Goal: Transaction & Acquisition: Purchase product/service

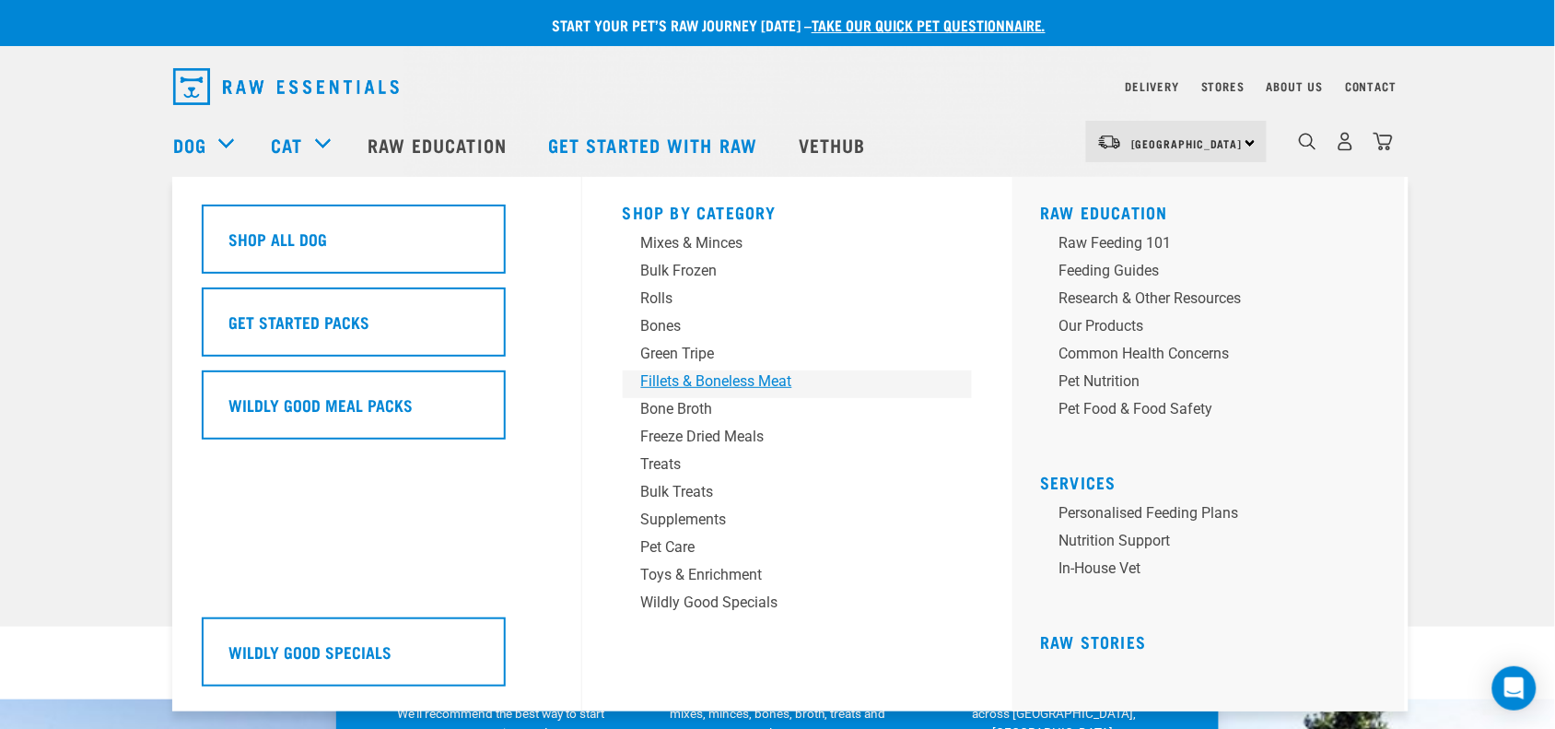
click at [789, 379] on div "Fillets & Boneless Meat" at bounding box center [784, 381] width 287 height 22
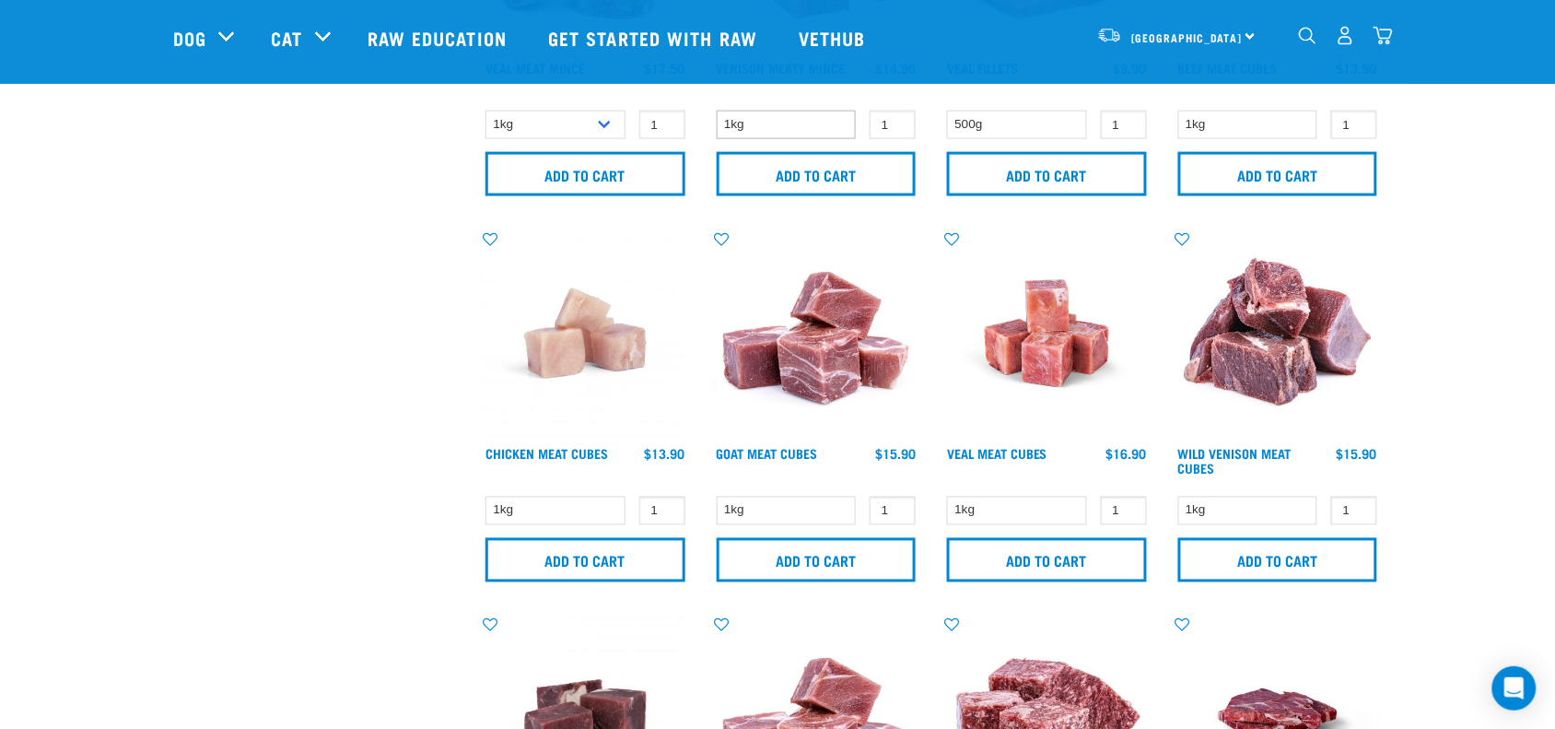
scroll to position [691, 0]
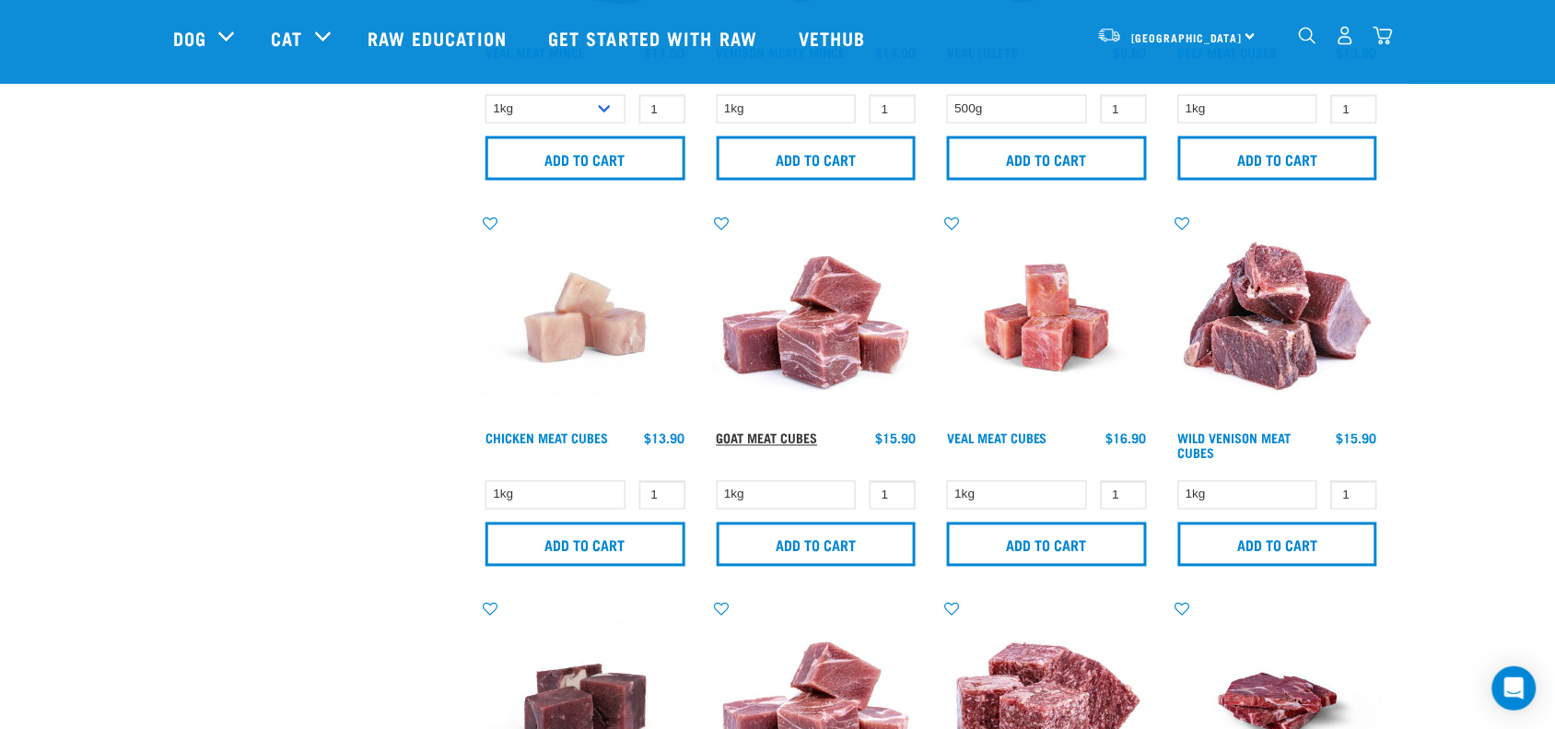
click at [767, 435] on link "Goat Meat Cubes" at bounding box center [767, 438] width 101 height 6
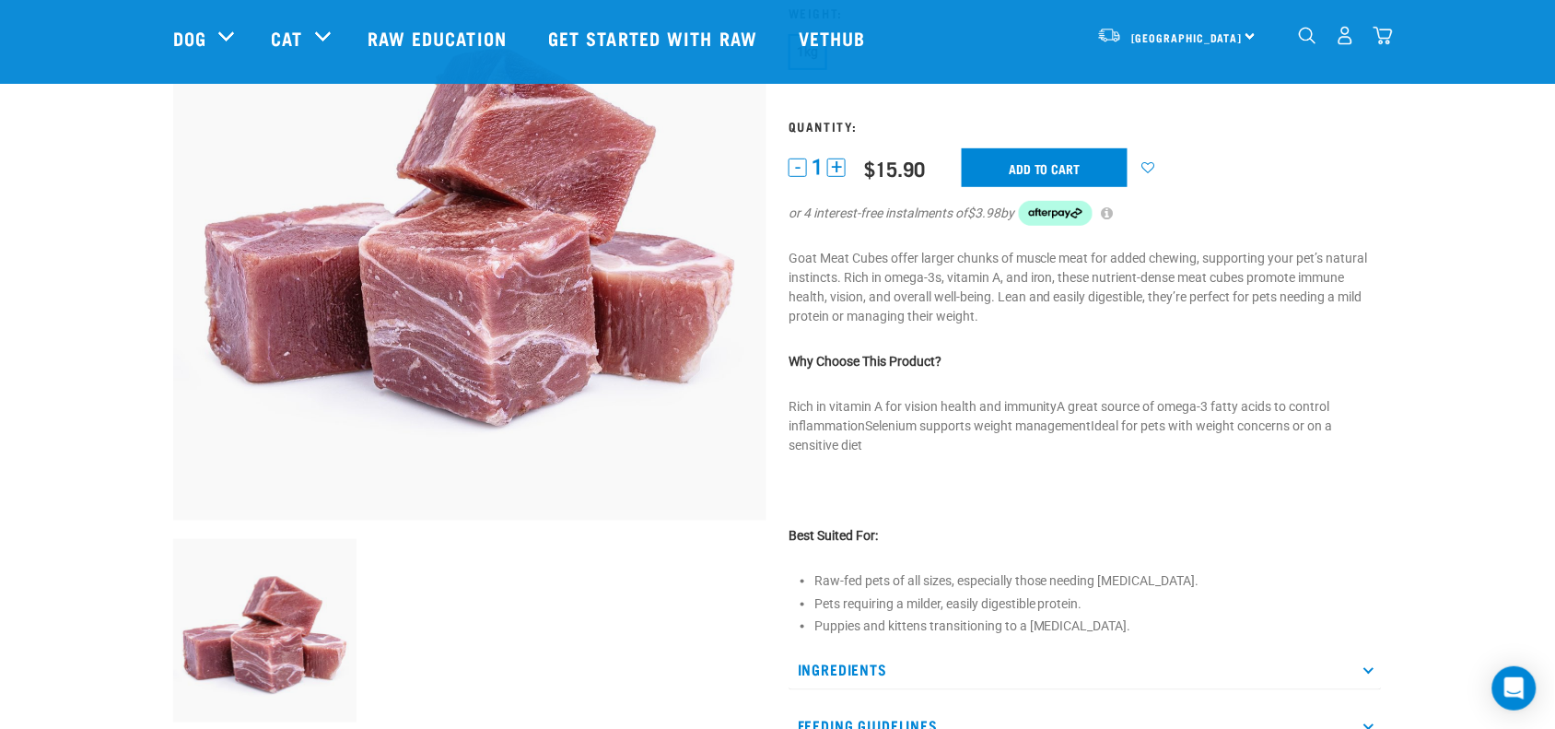
scroll to position [230, 0]
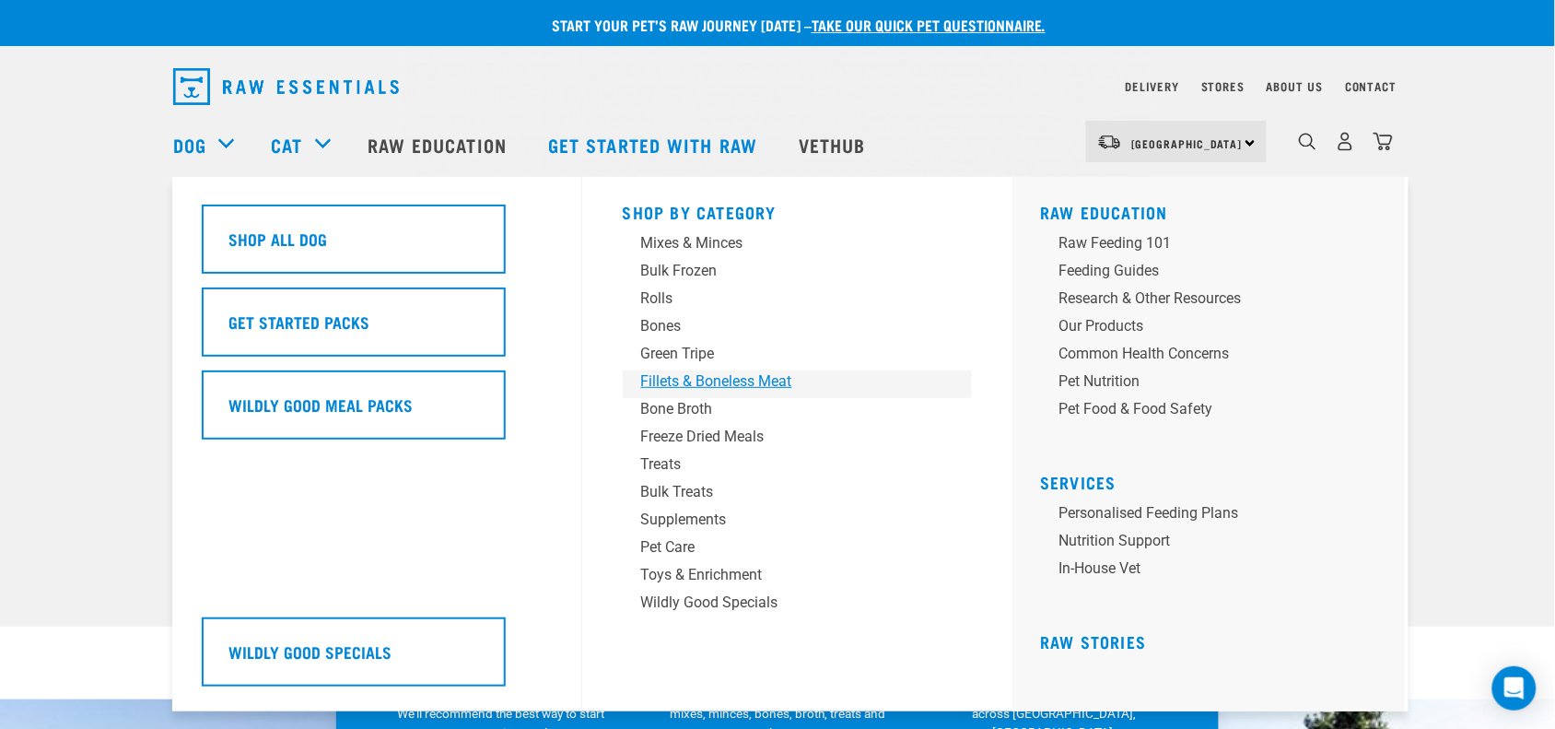
click at [737, 384] on div "Fillets & Boneless Meat" at bounding box center [784, 381] width 287 height 22
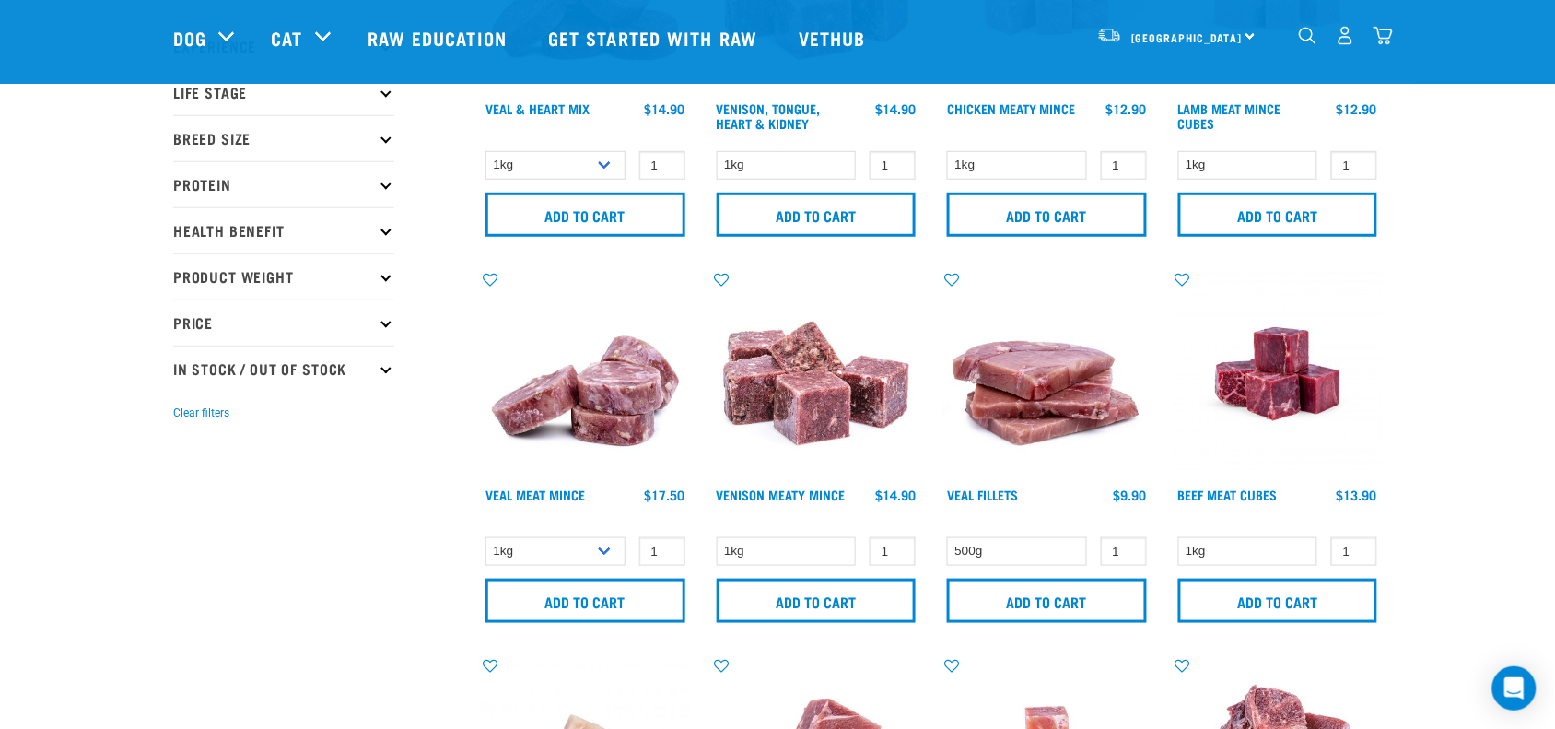
scroll to position [691, 0]
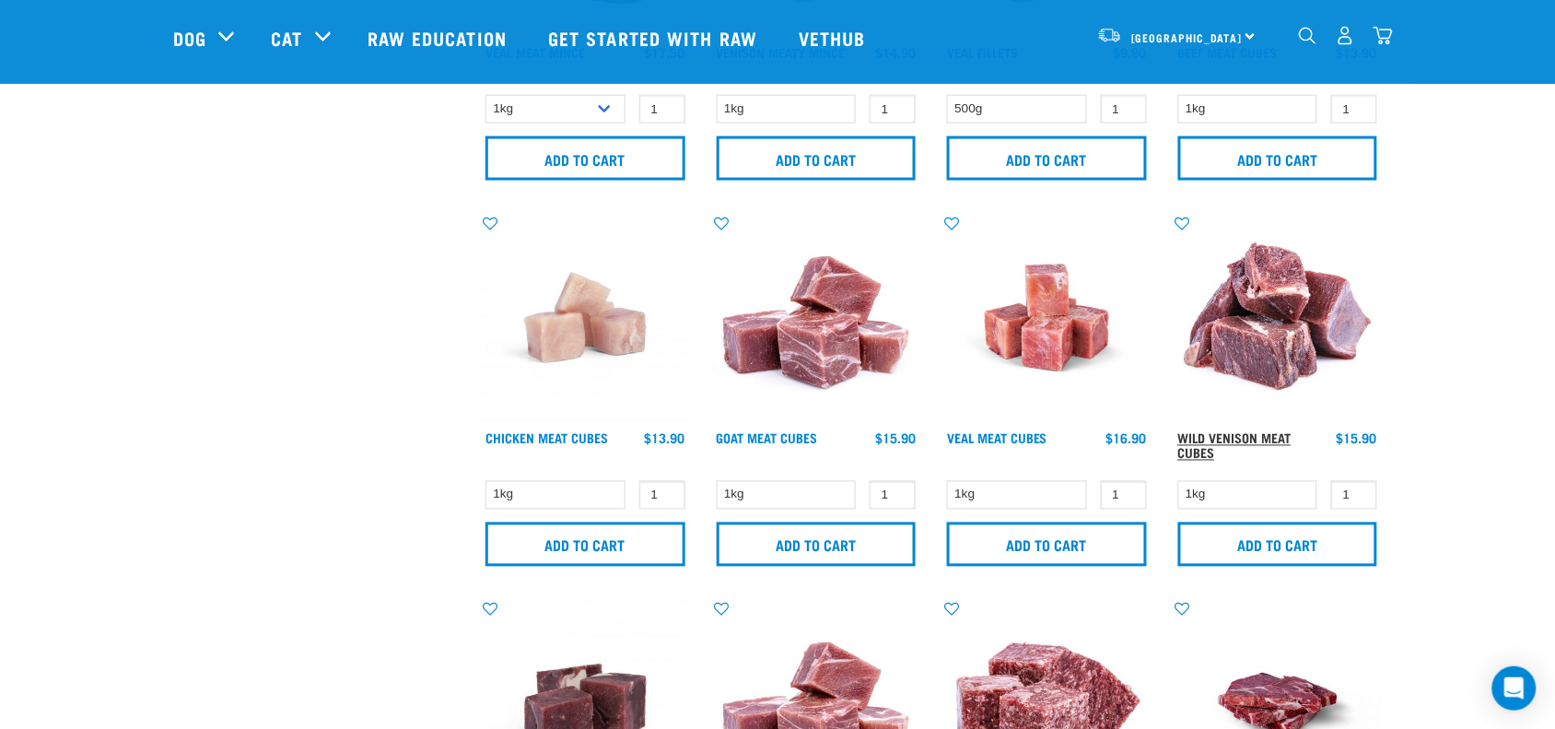
click at [1265, 440] on link "Wild Venison Meat Cubes" at bounding box center [1234, 445] width 113 height 21
